Goal: Use online tool/utility: Utilize a website feature to perform a specific function

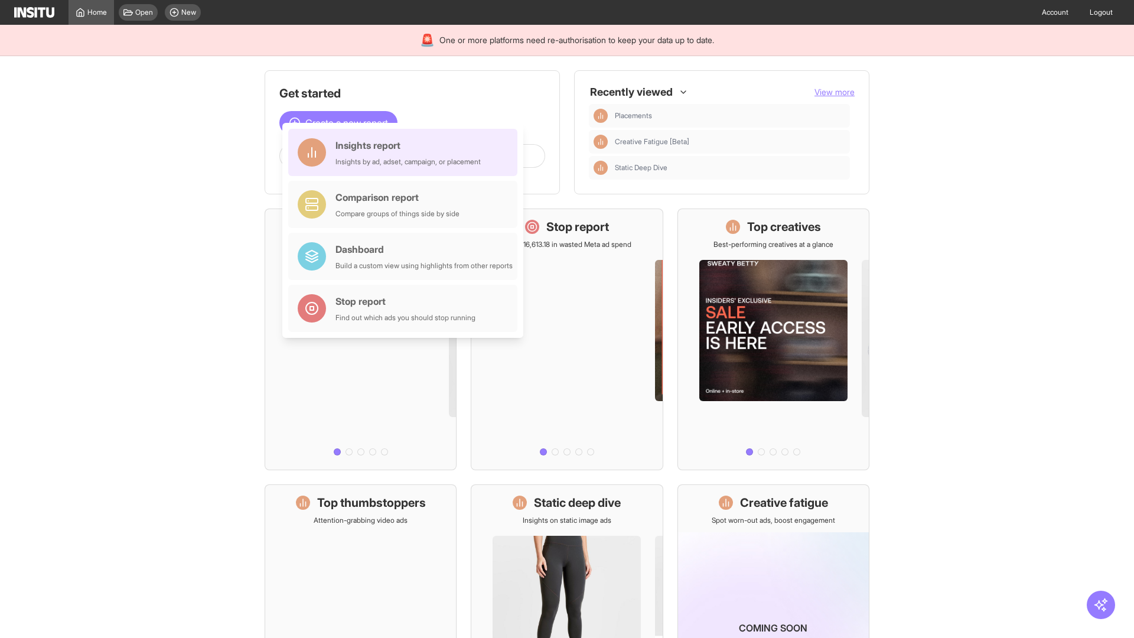
click at [406, 152] on div "Insights report Insights by ad, adset, campaign, or placement" at bounding box center [408, 152] width 145 height 28
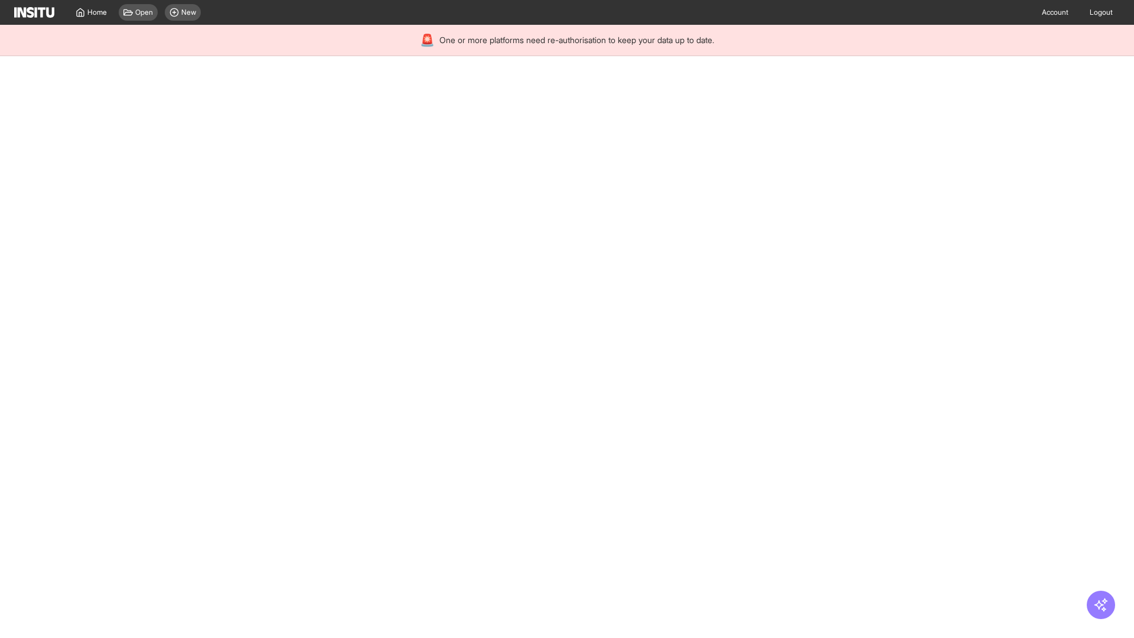
select select "**"
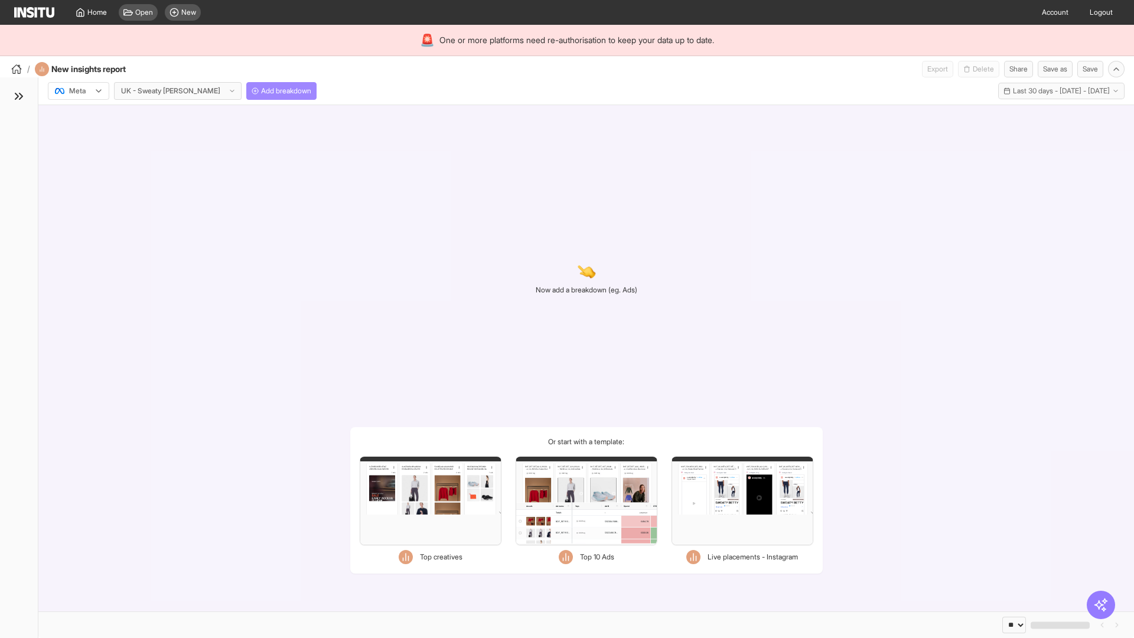
click at [261, 91] on span "Add breakdown" at bounding box center [286, 90] width 50 height 9
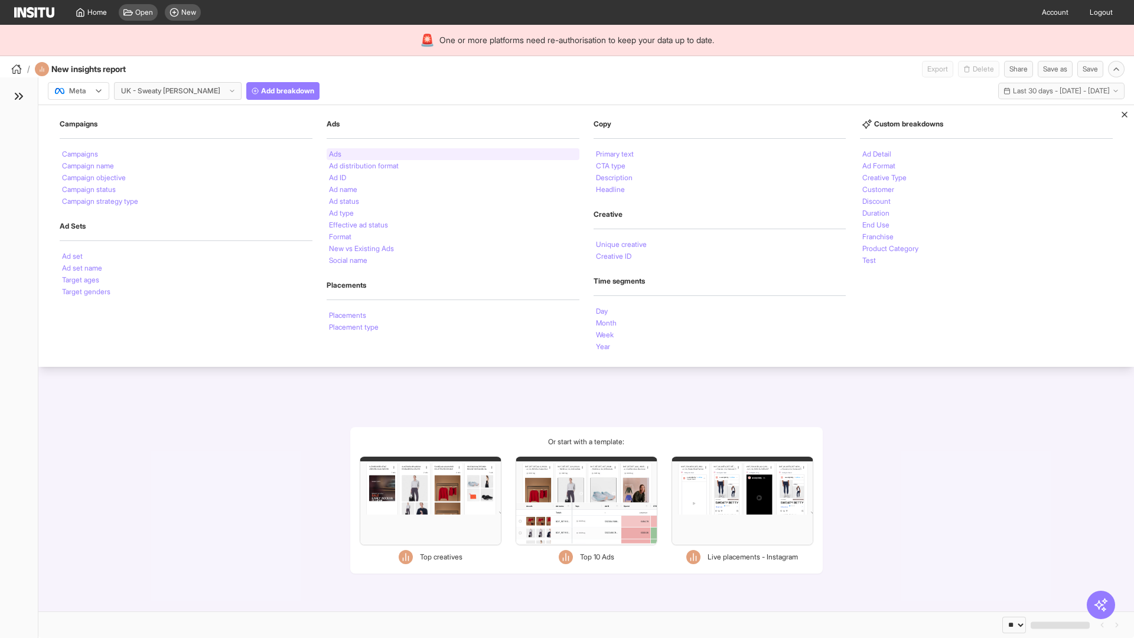
click at [335, 154] on li "Ads" at bounding box center [335, 154] width 12 height 7
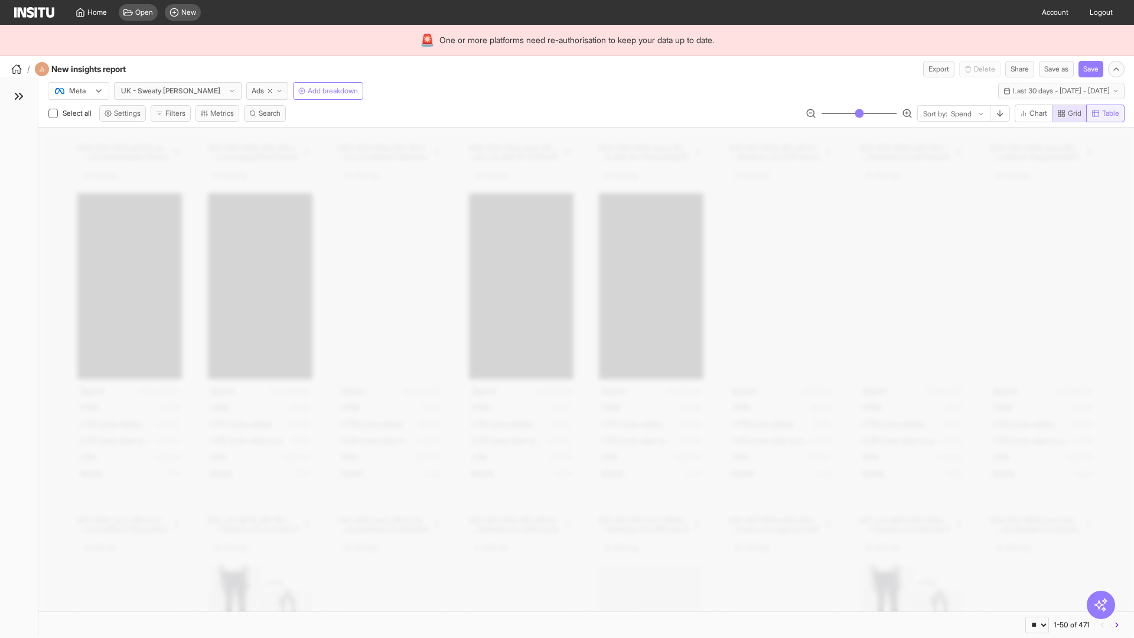
click at [1105, 113] on span "Table" at bounding box center [1110, 113] width 17 height 9
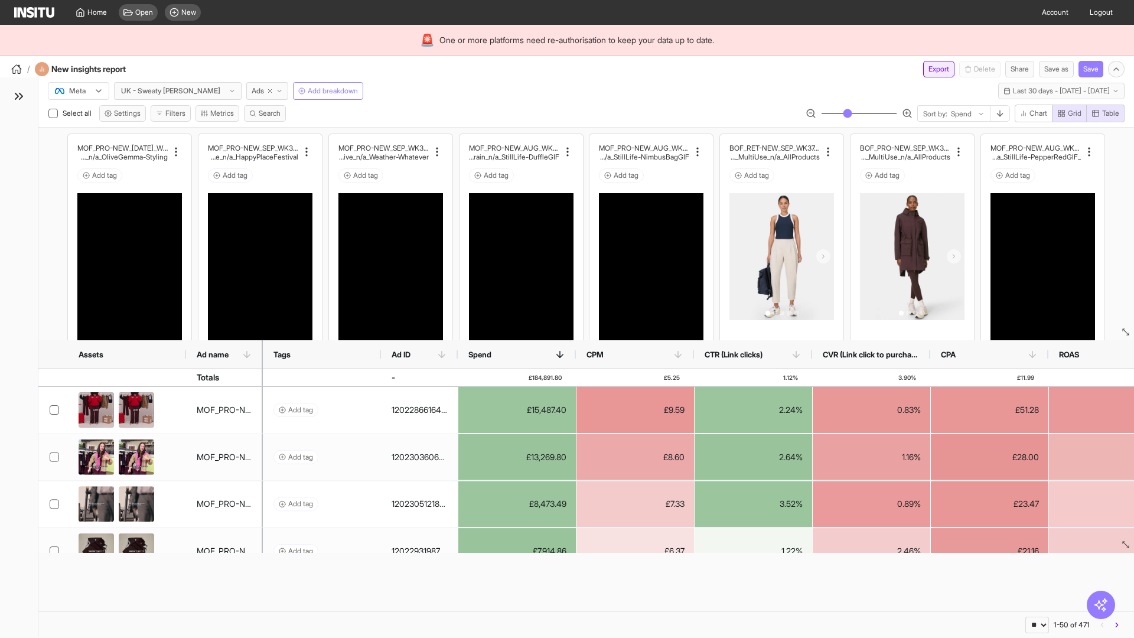
click at [932, 69] on button "Export" at bounding box center [938, 69] width 31 height 17
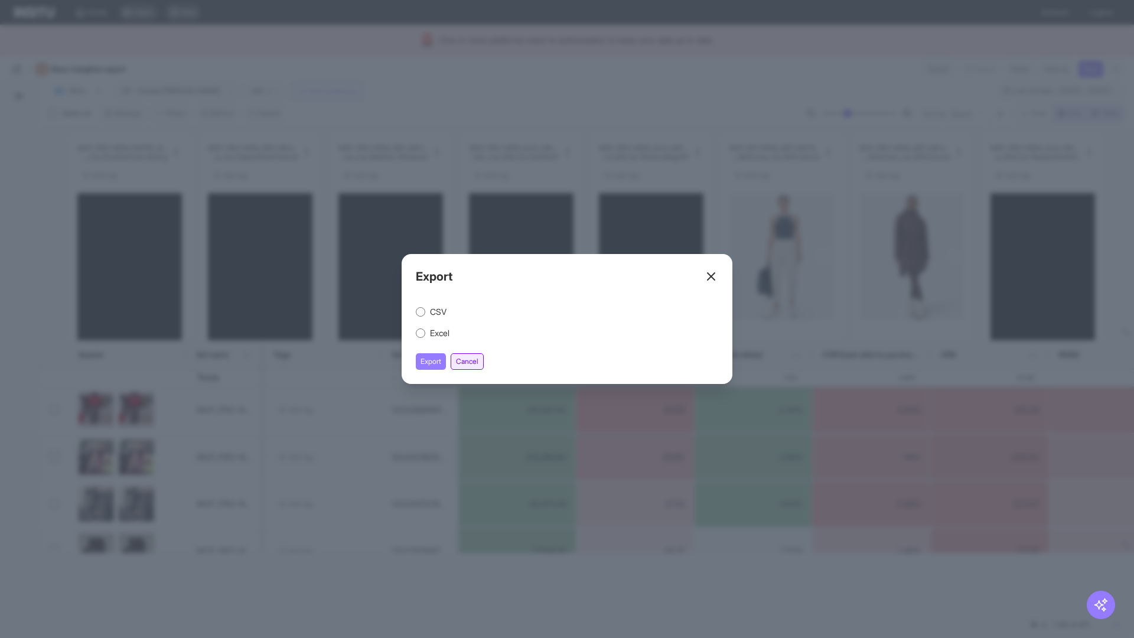
click at [469, 362] on button "Cancel" at bounding box center [467, 361] width 33 height 17
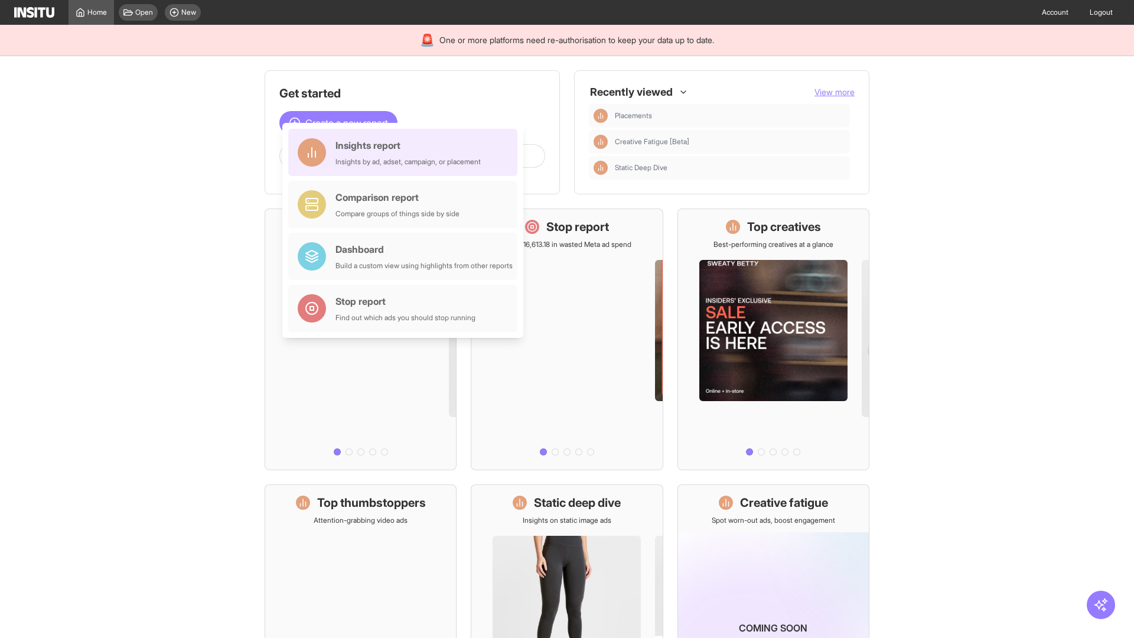
click at [406, 152] on div "Insights report Insights by ad, adset, campaign, or placement" at bounding box center [408, 152] width 145 height 28
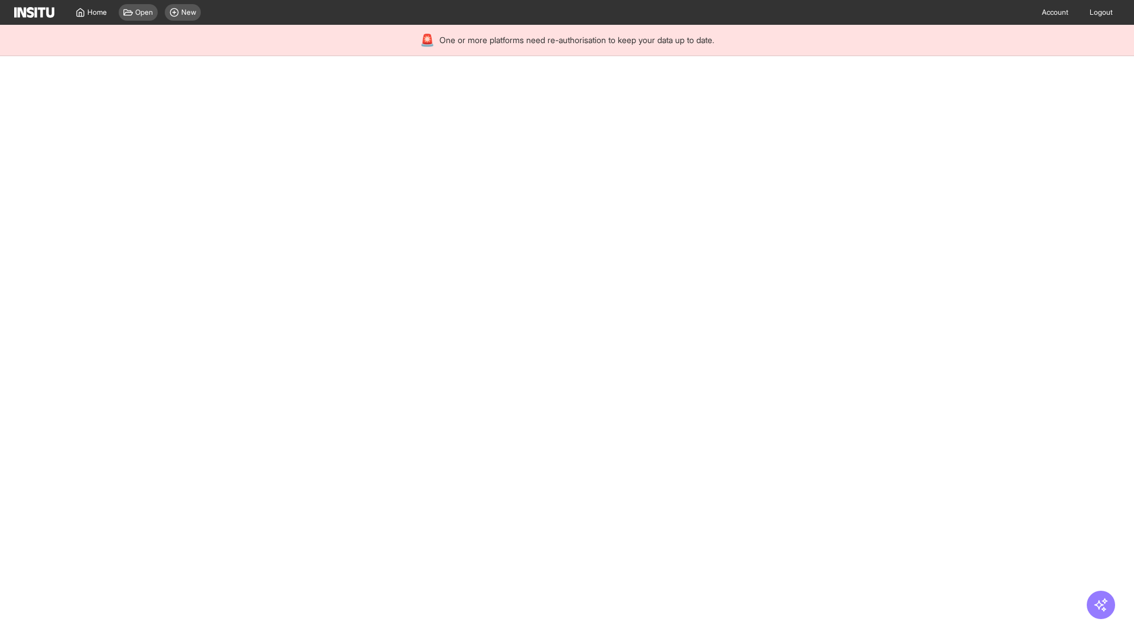
select select "**"
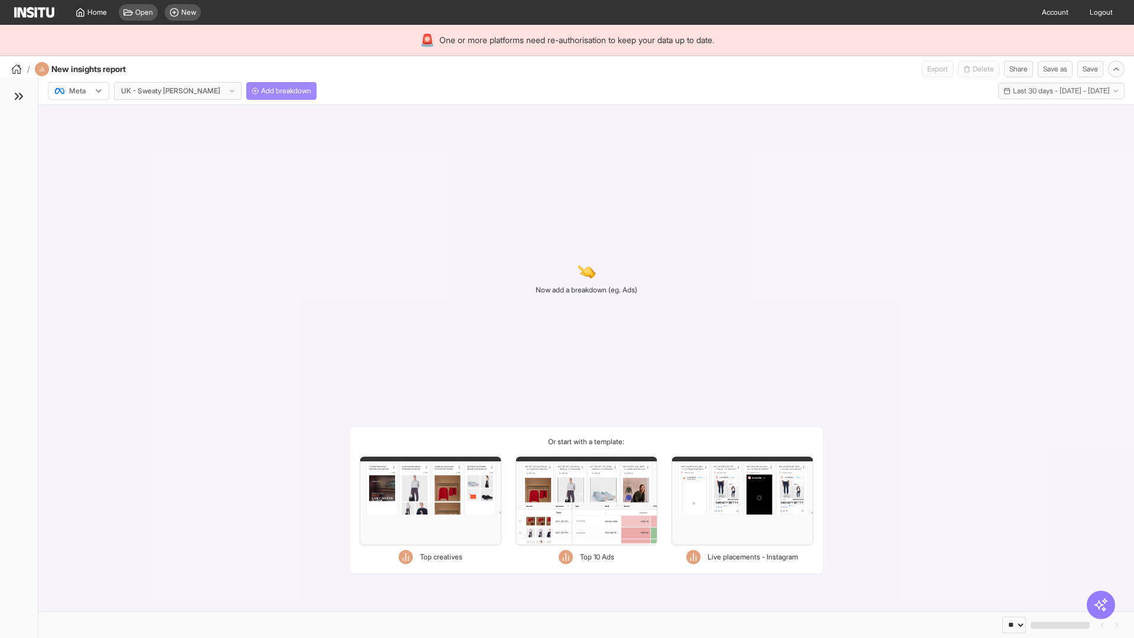
click at [261, 91] on span "Add breakdown" at bounding box center [286, 90] width 50 height 9
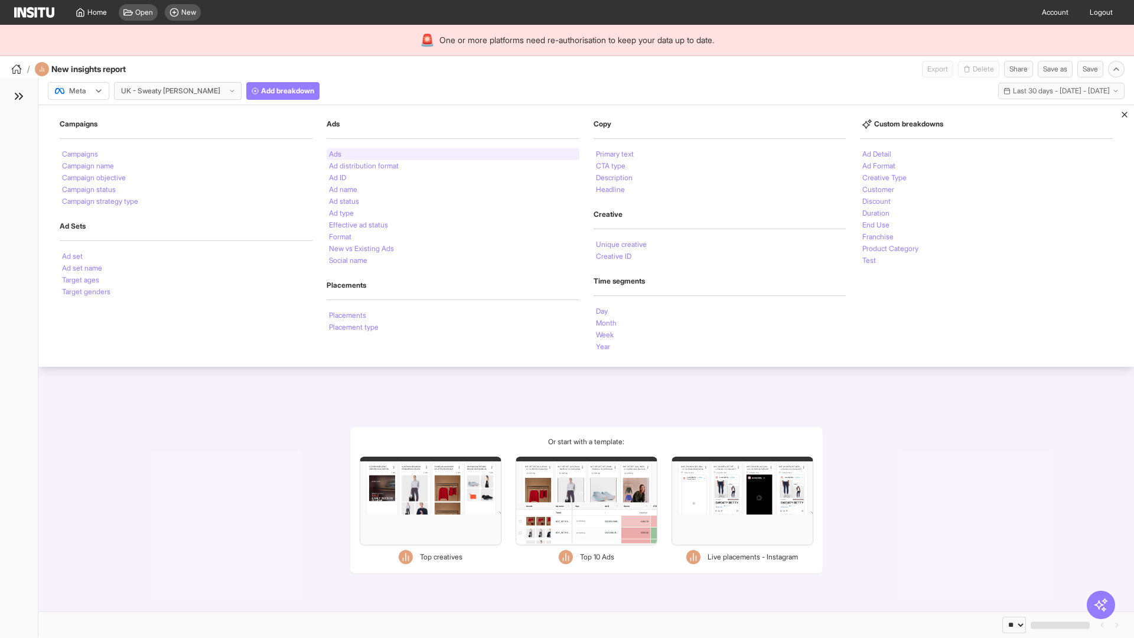
click at [335, 154] on li "Ads" at bounding box center [335, 154] width 12 height 7
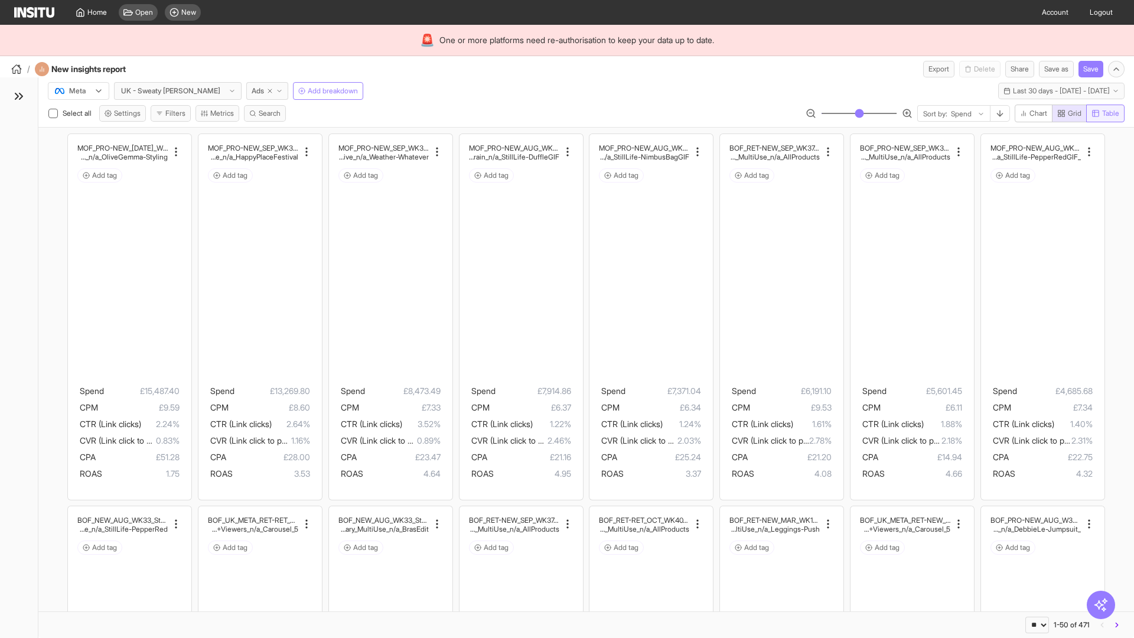
click at [1105, 113] on span "Table" at bounding box center [1110, 113] width 17 height 9
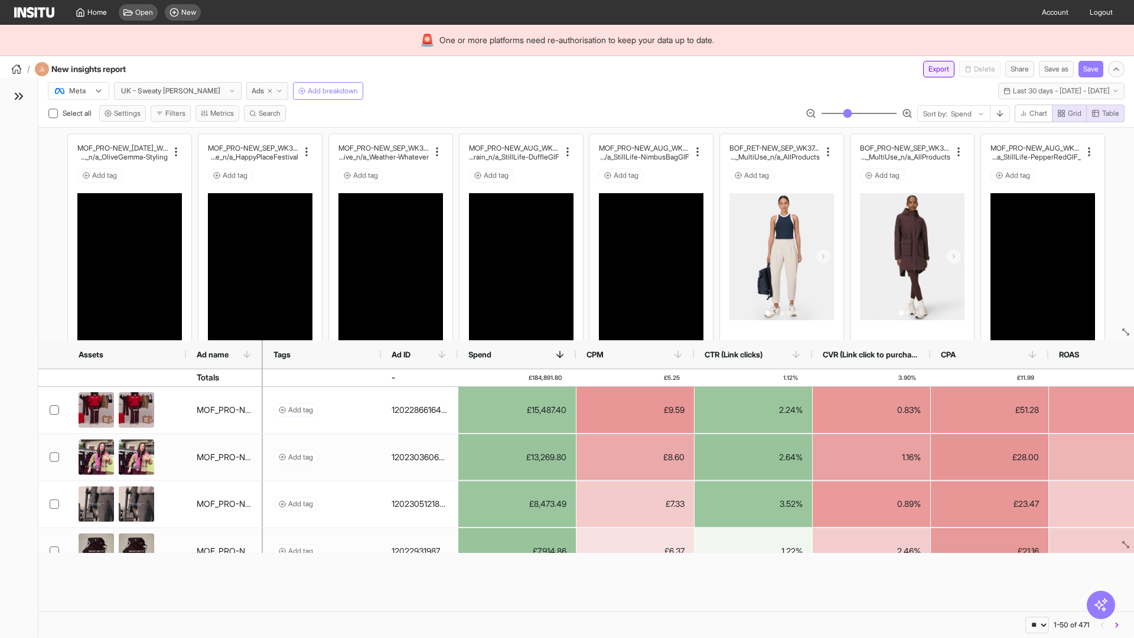
click at [932, 69] on button "Export" at bounding box center [938, 69] width 31 height 17
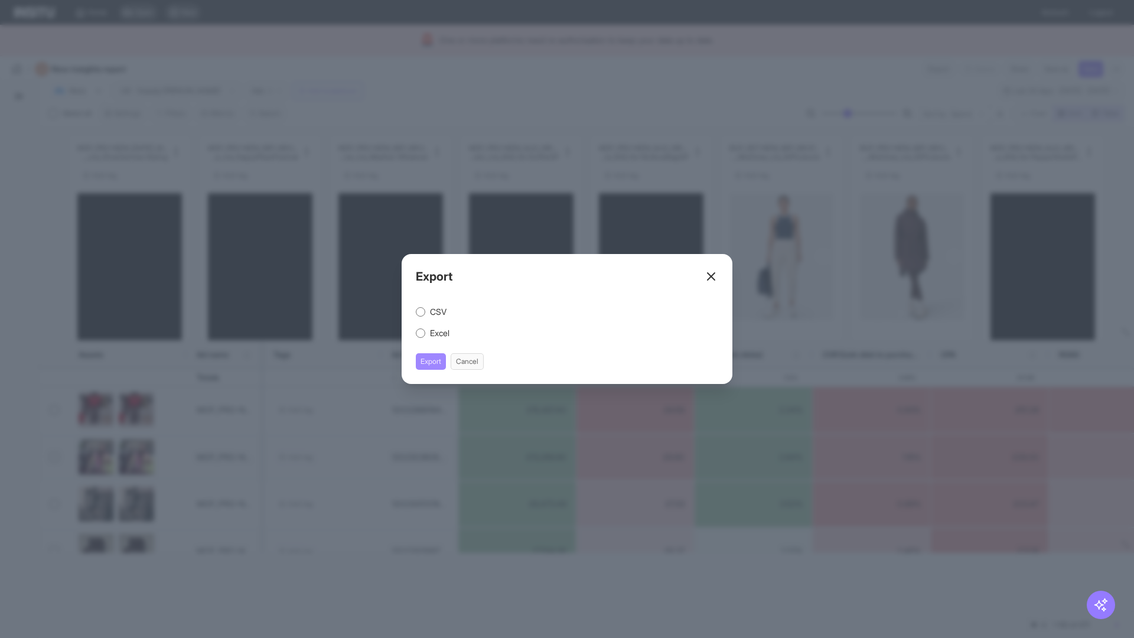
click at [431, 362] on button "Export" at bounding box center [431, 361] width 30 height 17
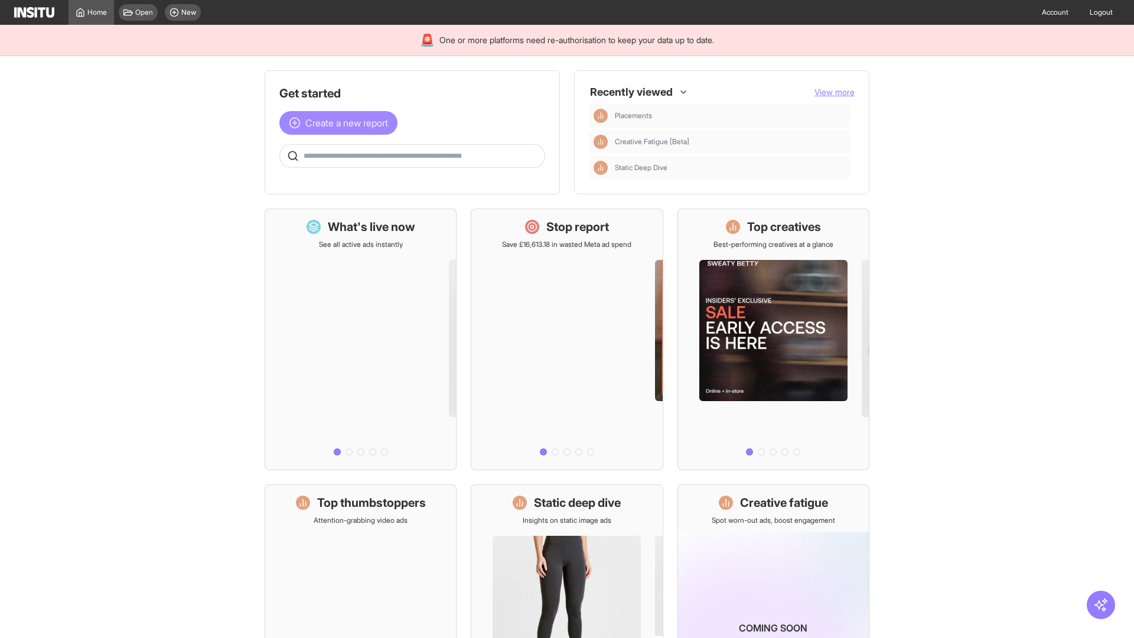
click at [341, 123] on span "Create a new report" at bounding box center [346, 123] width 83 height 14
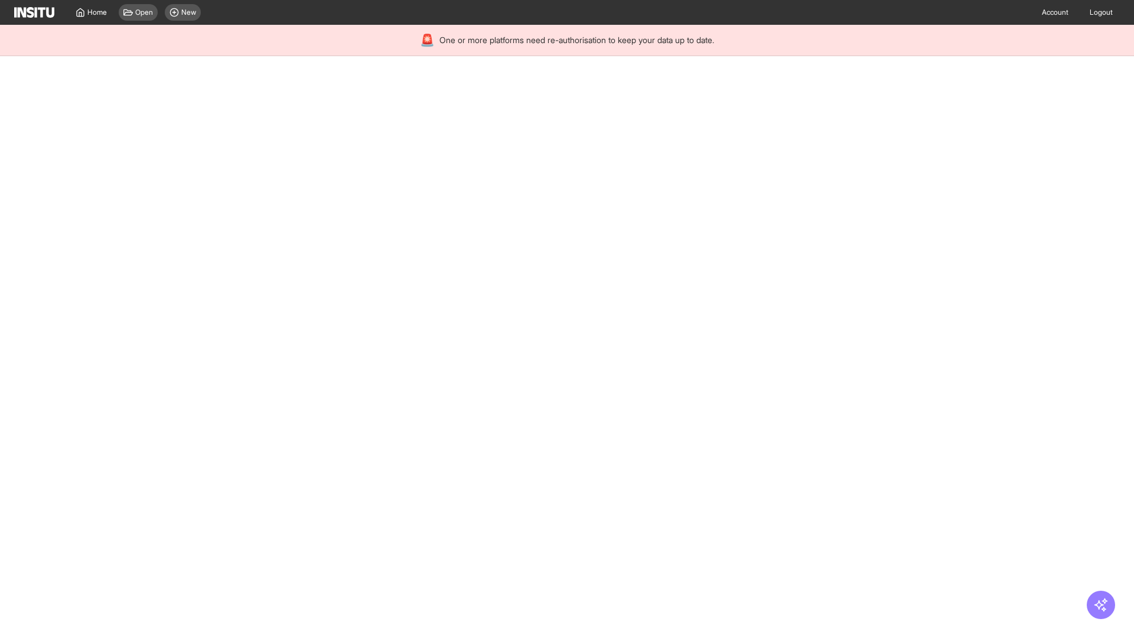
select select "**"
